Goal: Communication & Community: Answer question/provide support

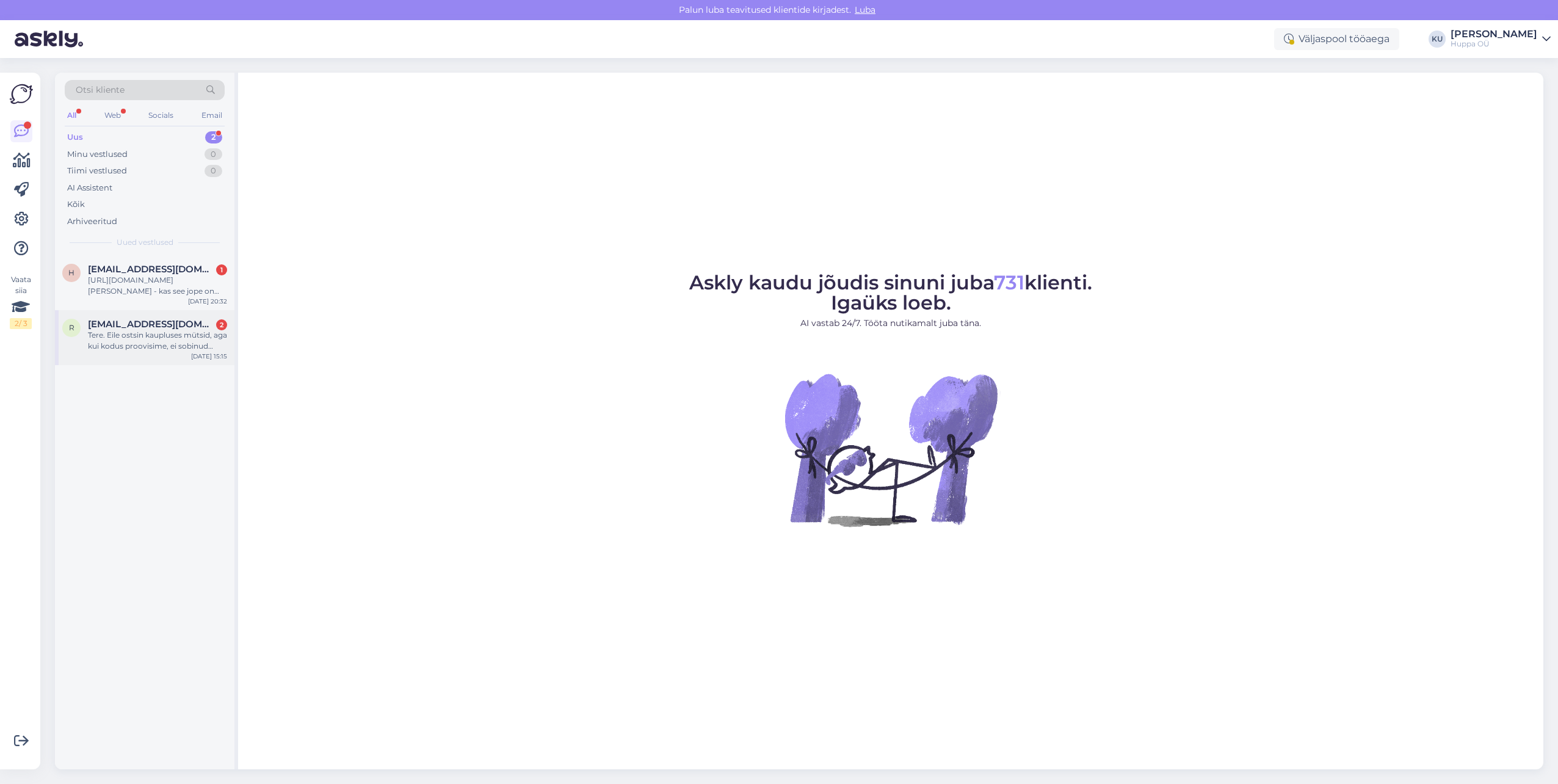
click at [133, 346] on div "Tere. Eile ostsin kaupluses mütsid, aga kui kodus proovisime, ei sobinud lapsel…" at bounding box center [158, 340] width 139 height 22
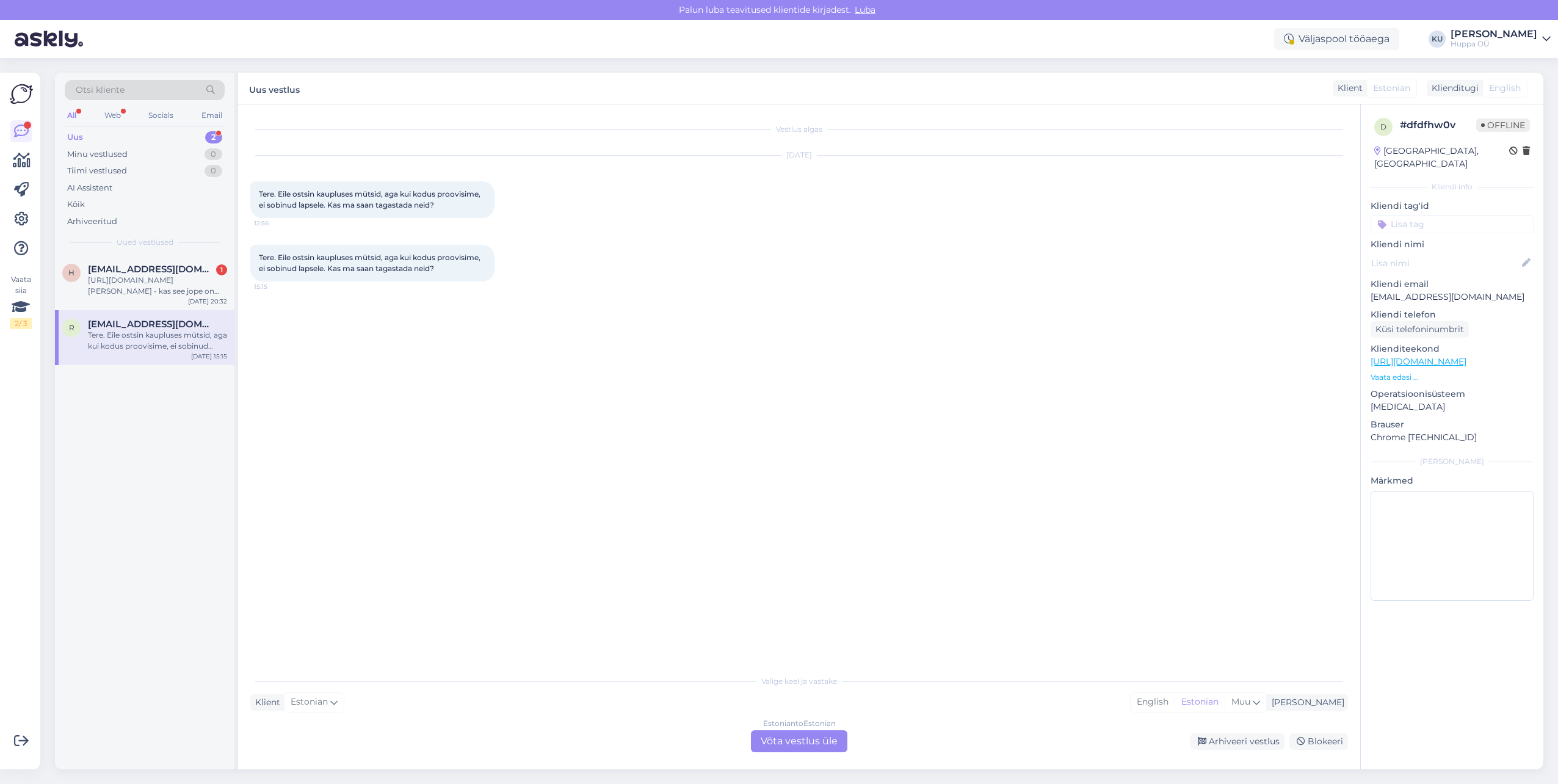
click at [818, 747] on div "Estonian to Estonian Võta vestlus üle" at bounding box center [799, 741] width 96 height 22
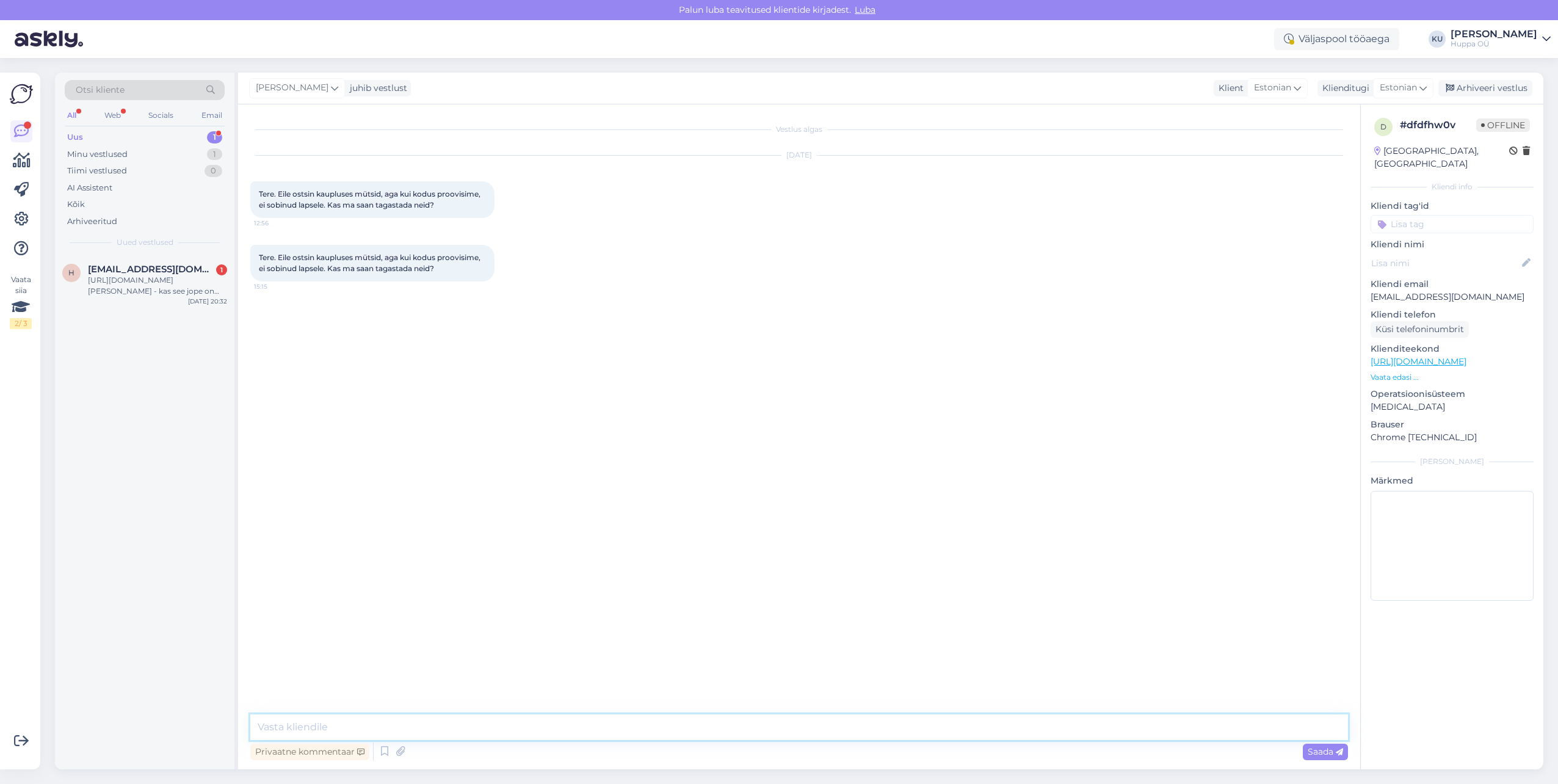
click at [369, 728] on textarea at bounding box center [799, 726] width 1098 height 26
type textarea "Tere, kauplustes on võimalik [PERSON_NAME] vahetada või tagastada kinkekaardi v…"
click at [1316, 753] on span "Saada" at bounding box center [1325, 751] width 36 height 11
click at [1477, 94] on div "Arhiveeri vestlus" at bounding box center [1485, 88] width 94 height 16
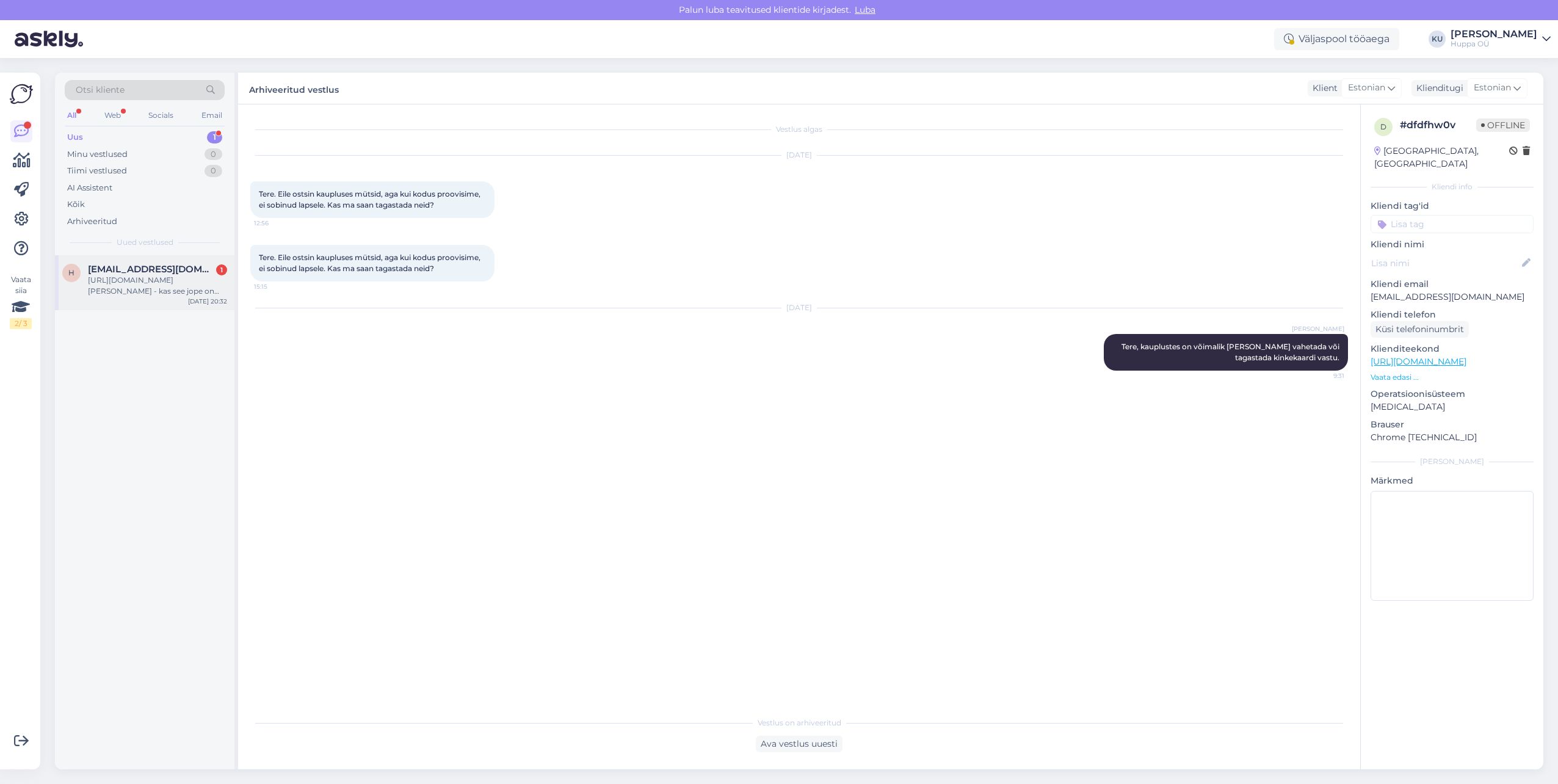
click at [149, 287] on div "[URL][DOMAIN_NAME][PERSON_NAME] - kas see jope on ainult saadaval e-poes või [P…" at bounding box center [158, 285] width 139 height 22
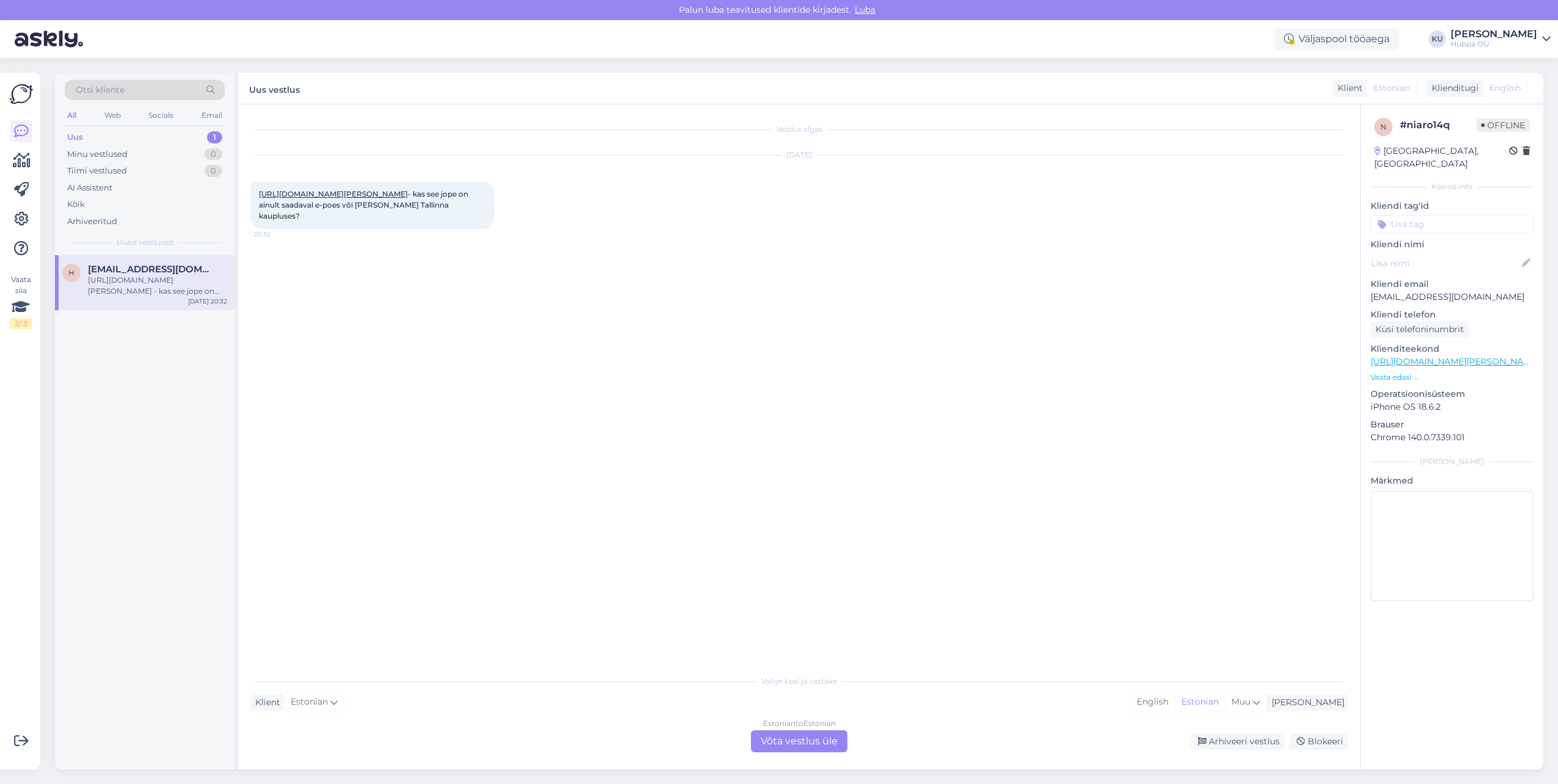
click at [320, 194] on link "[URL][DOMAIN_NAME][PERSON_NAME]" at bounding box center [333, 194] width 149 height 9
click at [811, 738] on div "Estonian to Estonian Võta vestlus üle" at bounding box center [799, 741] width 96 height 22
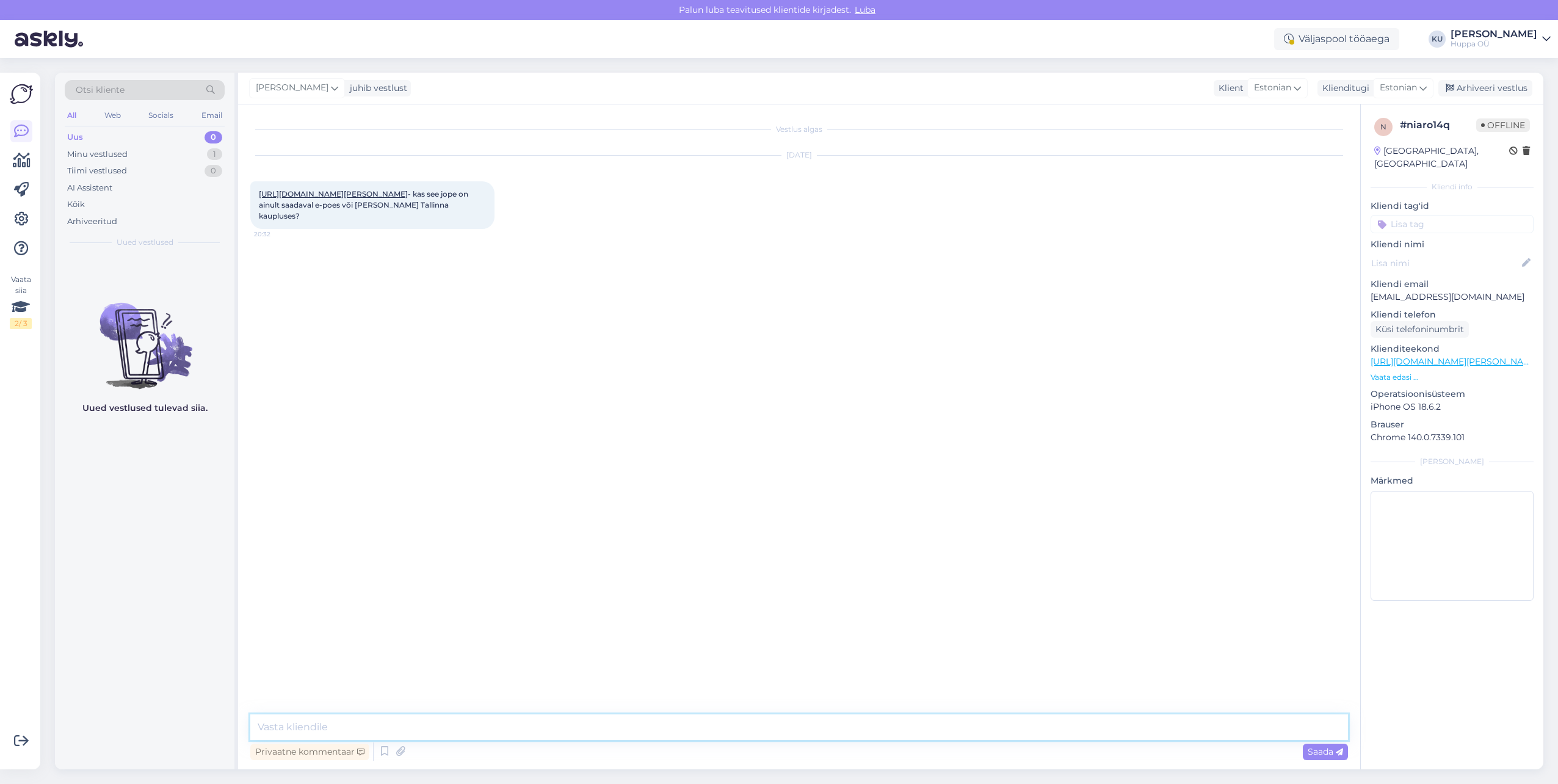
click at [410, 725] on textarea at bounding box center [799, 726] width 1098 height 26
click at [306, 726] on textarea "Tere, See on saadaval hetkel ainult meie e-poes." at bounding box center [799, 726] width 1098 height 26
type textarea "Tere, See toode on saadaval hetkel ainult meie e-poes."
click at [1306, 758] on div "Saada" at bounding box center [1325, 751] width 45 height 16
click at [1492, 91] on div "Arhiveeri vestlus" at bounding box center [1485, 88] width 94 height 16
